Goal: Task Accomplishment & Management: Complete application form

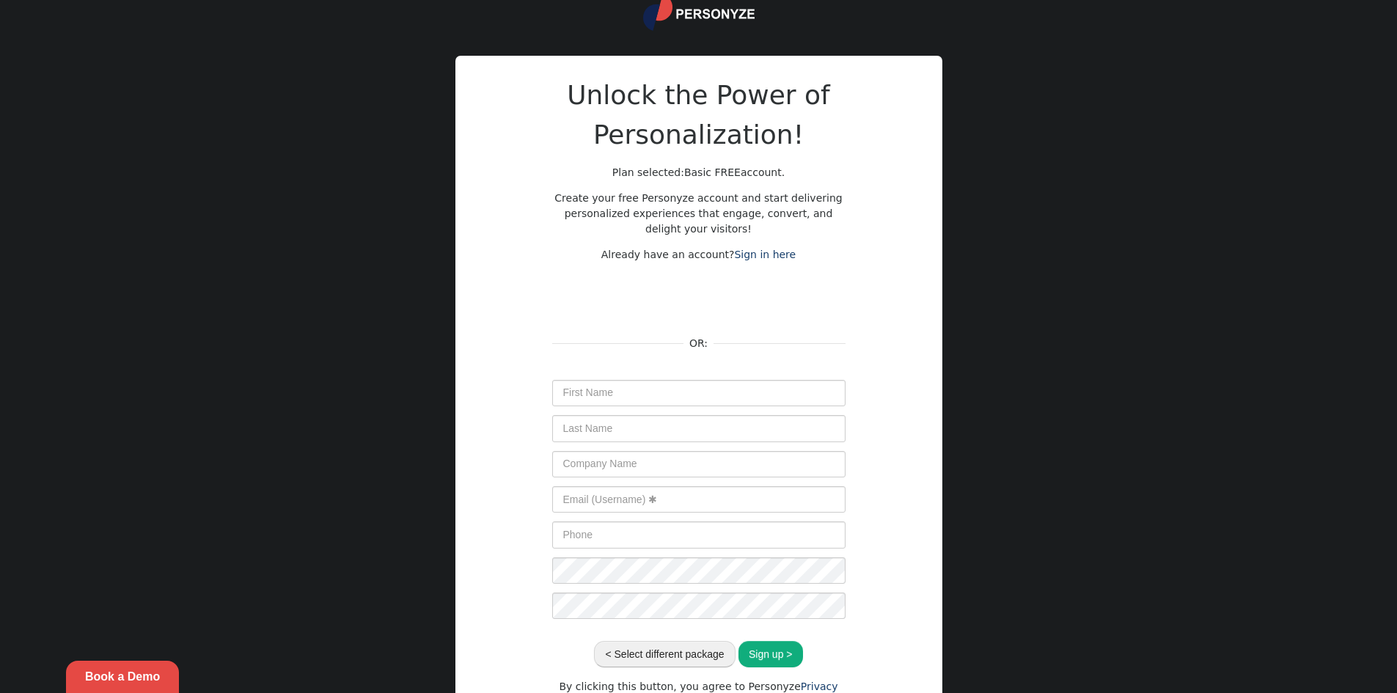
scroll to position [128, 0]
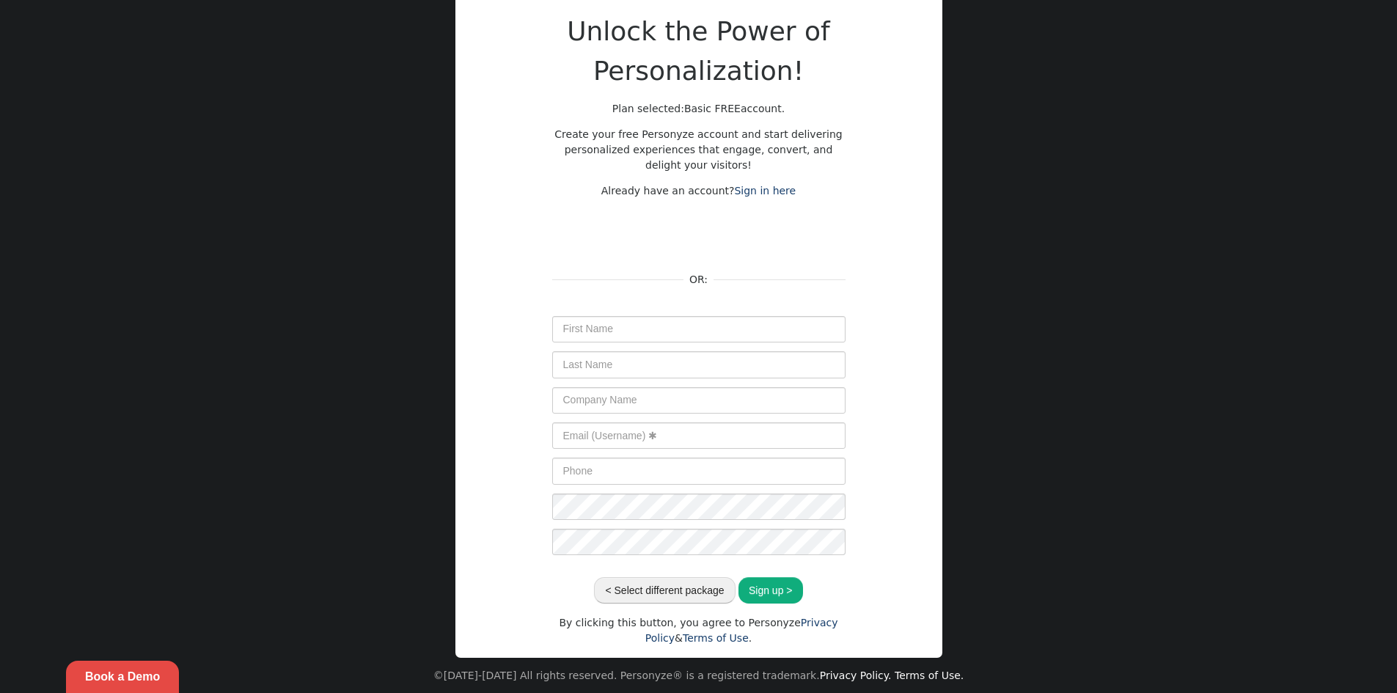
scroll to position [128, 0]
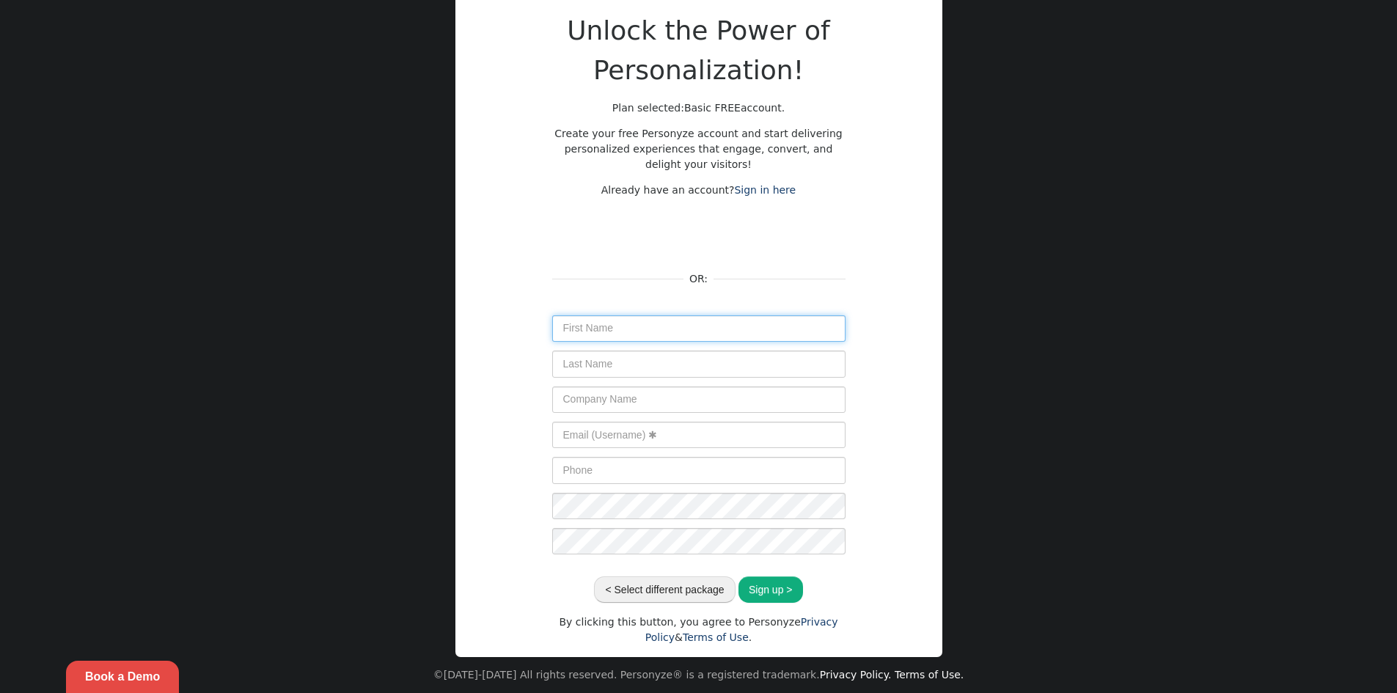
click at [647, 329] on input "text" at bounding box center [698, 328] width 293 height 26
type input "KARLA"
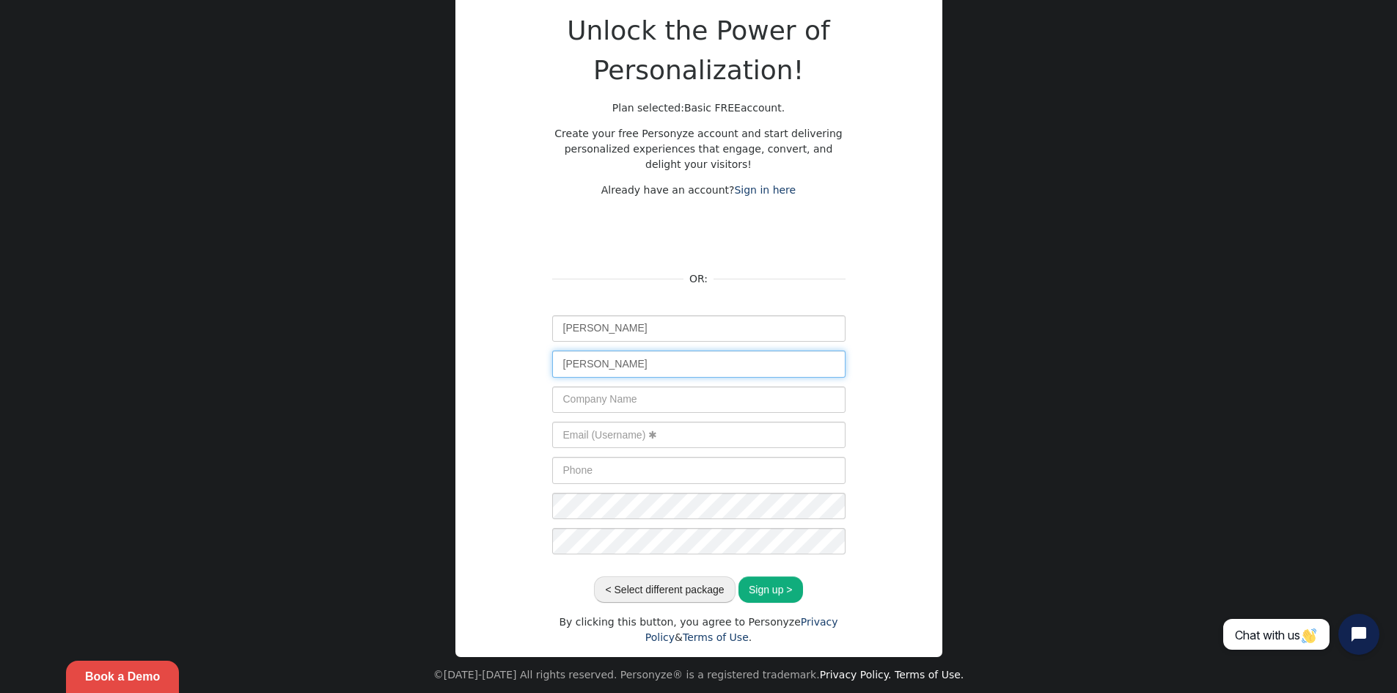
type input "LOPEZ"
click at [627, 399] on input "text" at bounding box center [698, 399] width 293 height 26
type input "PVG"
click at [611, 437] on input "text" at bounding box center [698, 435] width 293 height 26
paste input "paradisevillagemx1@gmail.com"
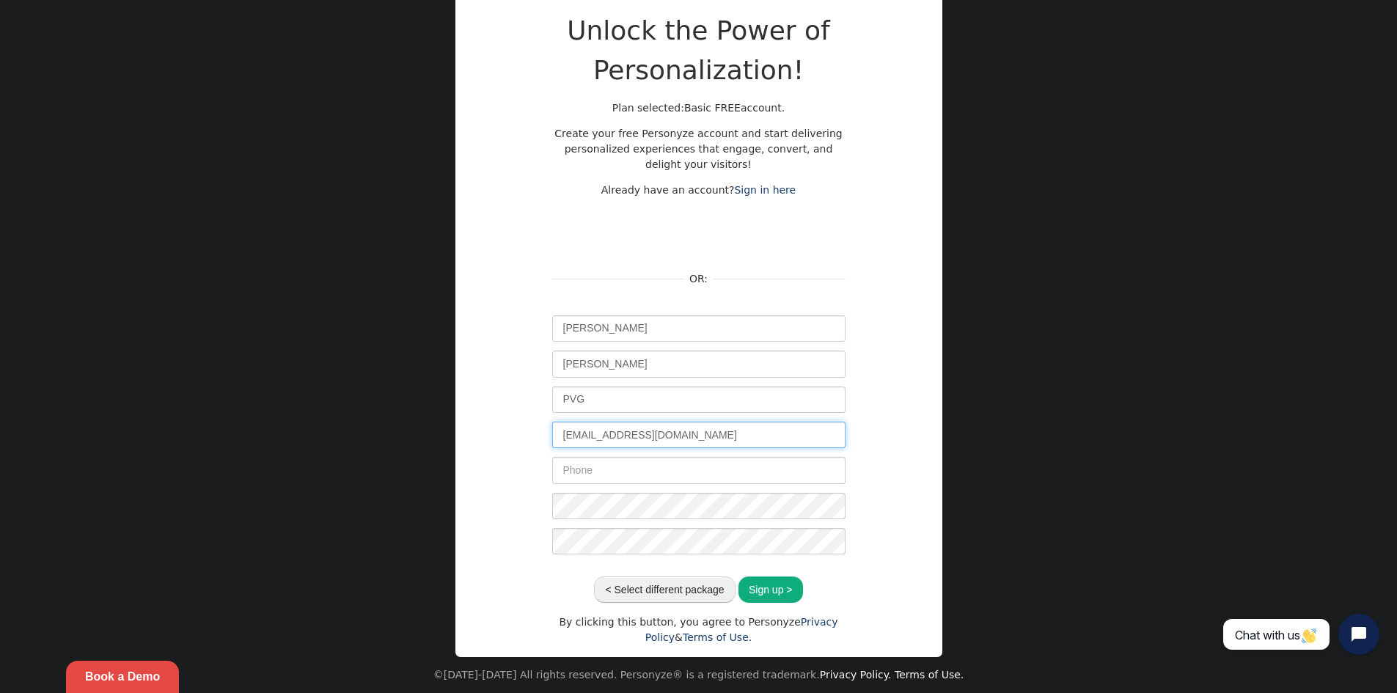
type input "paradisevillagemx1@gmail.com"
